Goal: Book appointment/travel/reservation

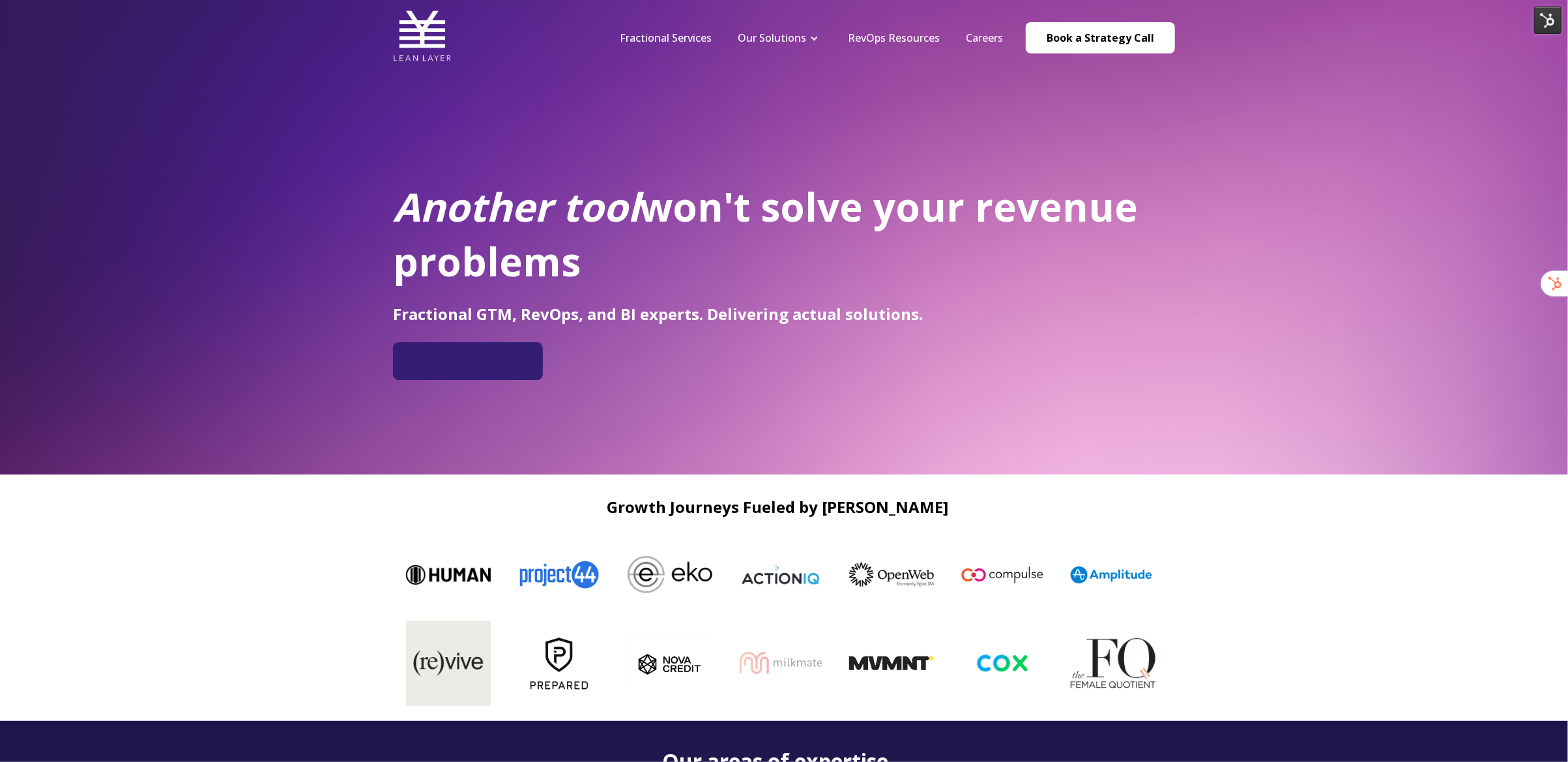
click at [358, 236] on div "Another tool won't solve your revenue problems Fractional GTM, RevOps, and BI e…" at bounding box center [784, 237] width 1568 height 475
click at [1132, 43] on link "Book a Strategy Call" at bounding box center [1100, 37] width 149 height 31
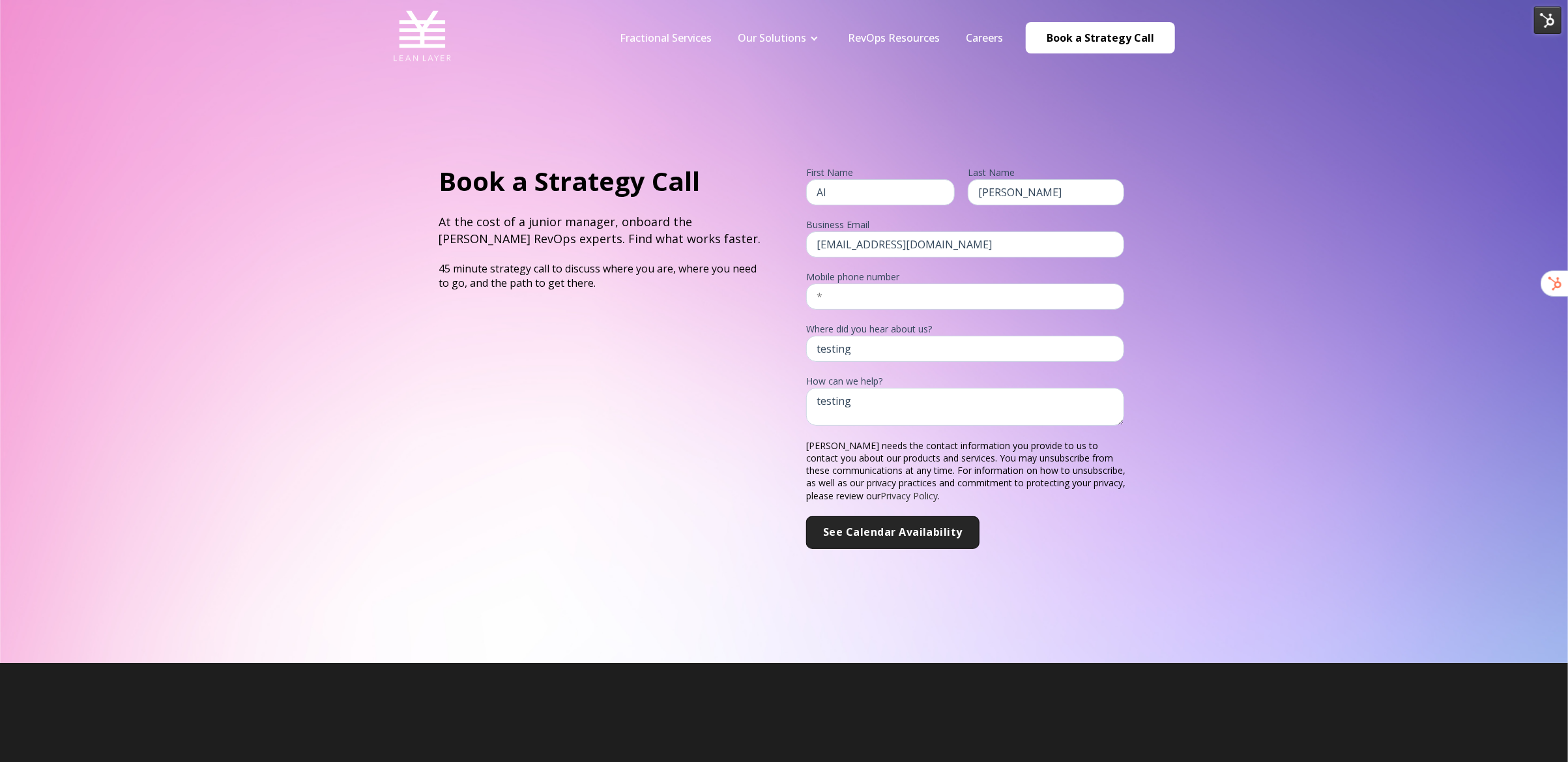
click at [1195, 414] on div "Book a Strategy Call At the cost of a junior manager, onboard the Lean Layer Re…" at bounding box center [784, 331] width 1568 height 663
